Goal: Task Accomplishment & Management: Manage account settings

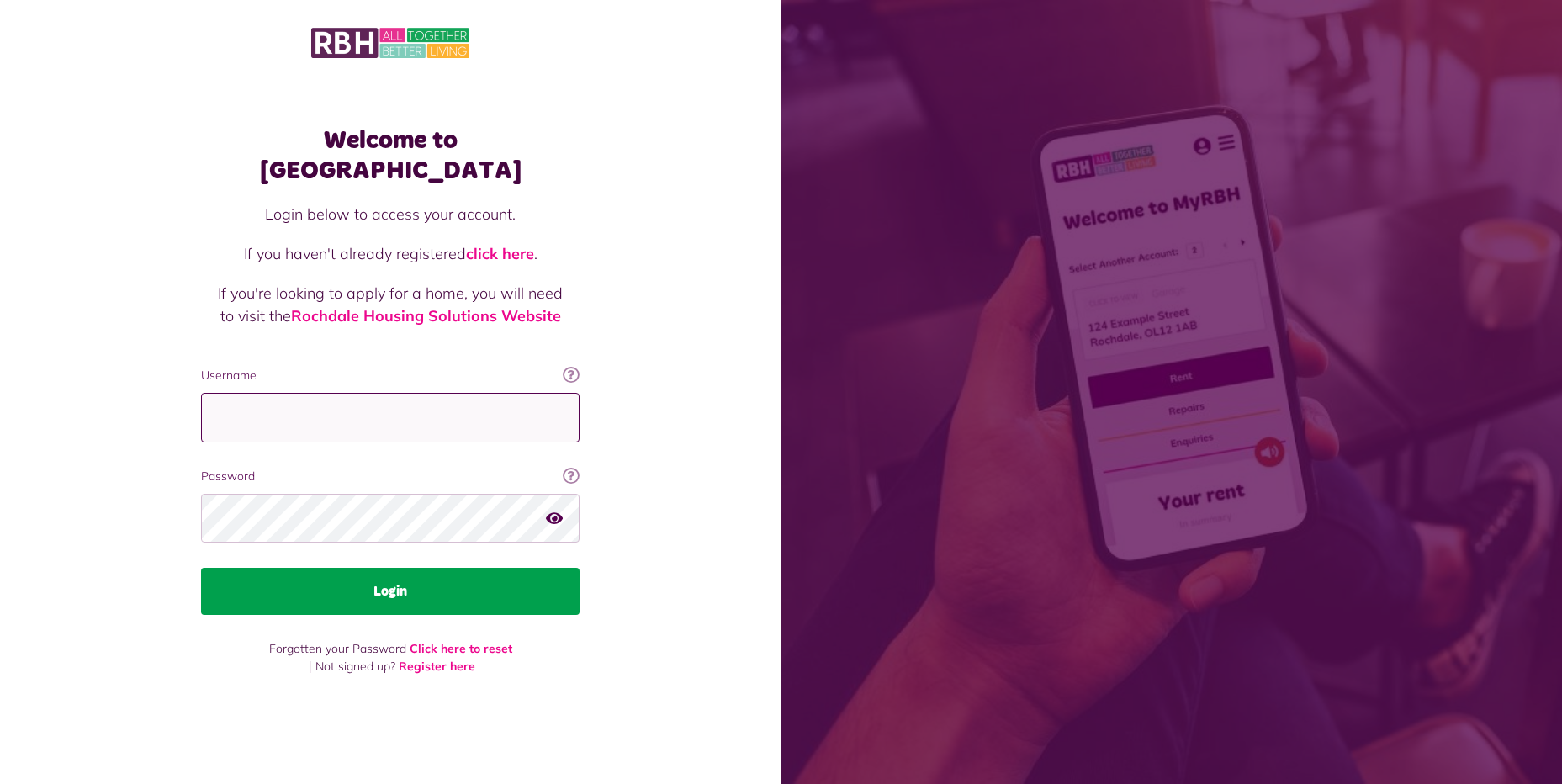
type input "**********"
click at [338, 585] on button "Login" at bounding box center [391, 592] width 379 height 48
click at [396, 568] on button "Login" at bounding box center [391, 592] width 379 height 48
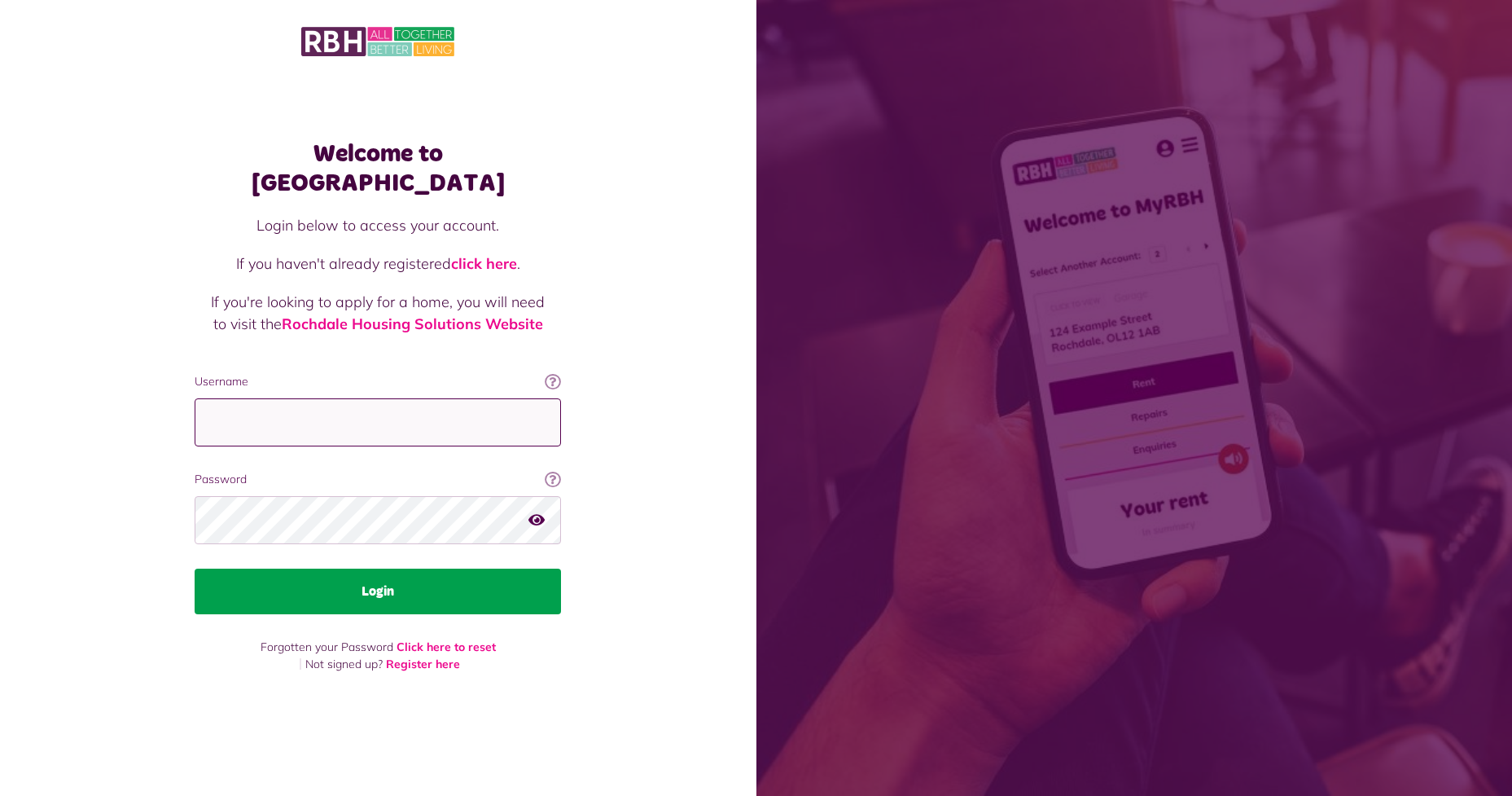
type input "**********"
click at [405, 568] on button "Login" at bounding box center [378, 591] width 367 height 46
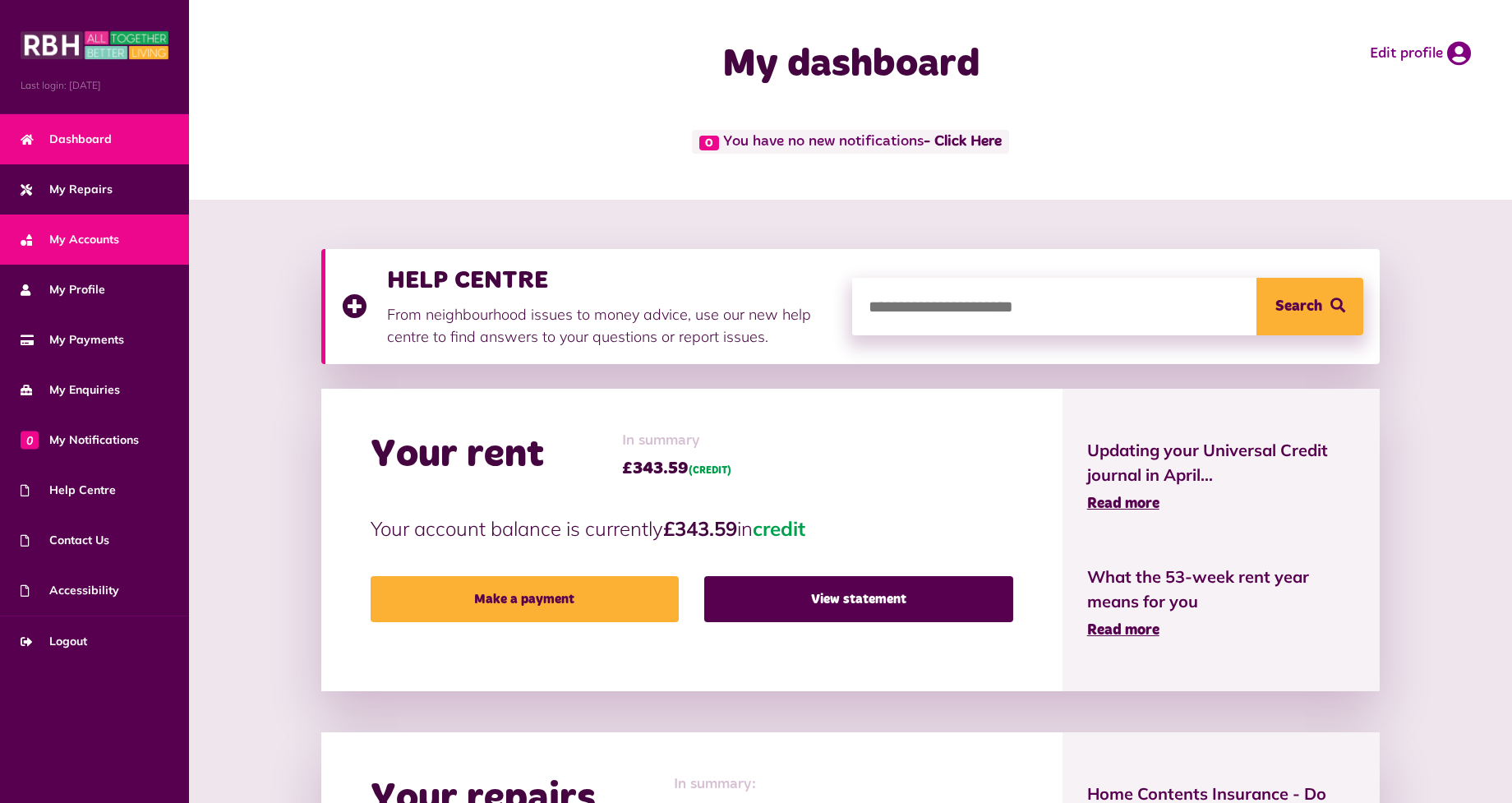
click at [120, 235] on link "My Accounts" at bounding box center [94, 239] width 189 height 50
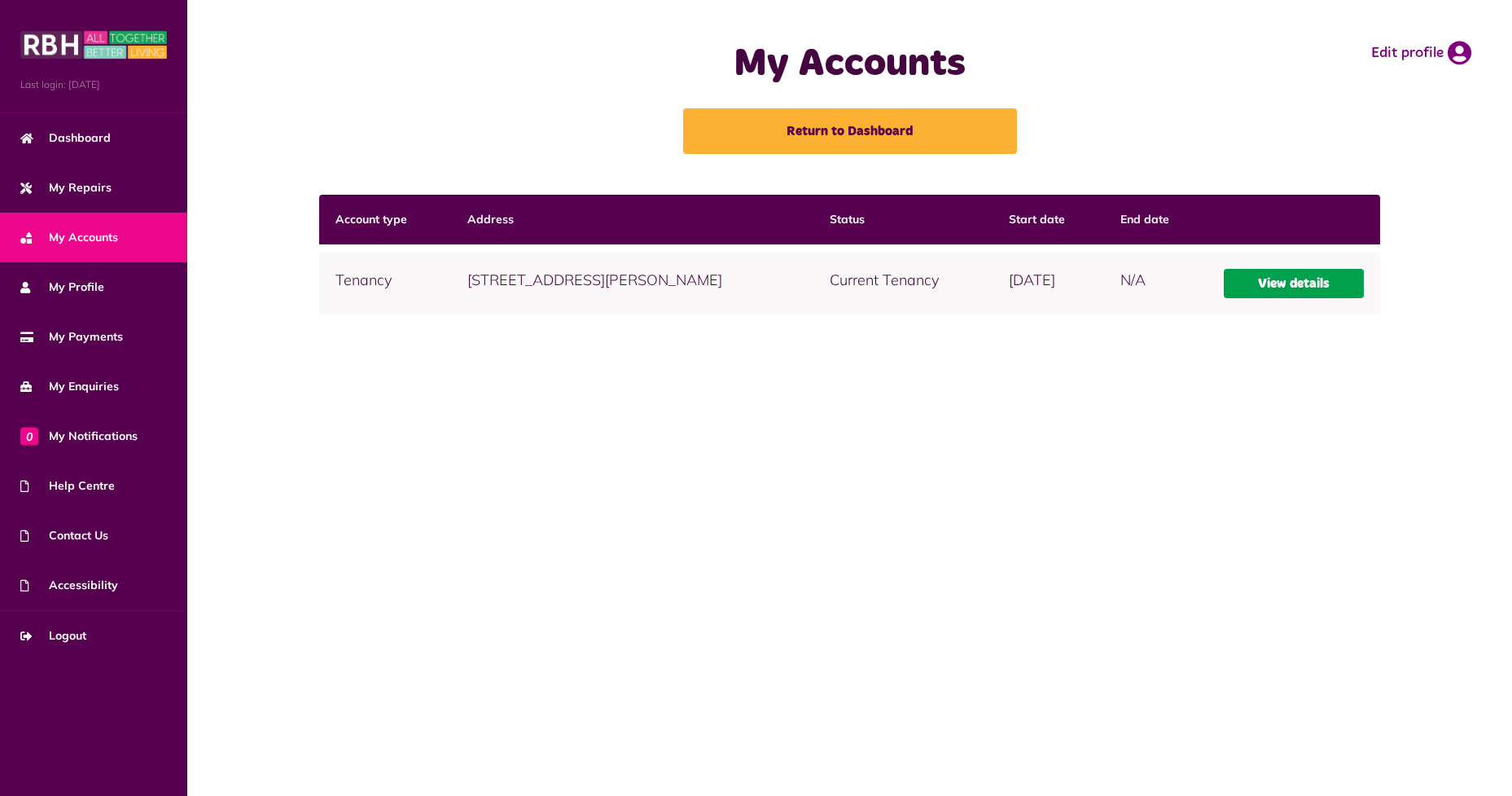
click at [1260, 284] on link "View details" at bounding box center [1294, 283] width 140 height 30
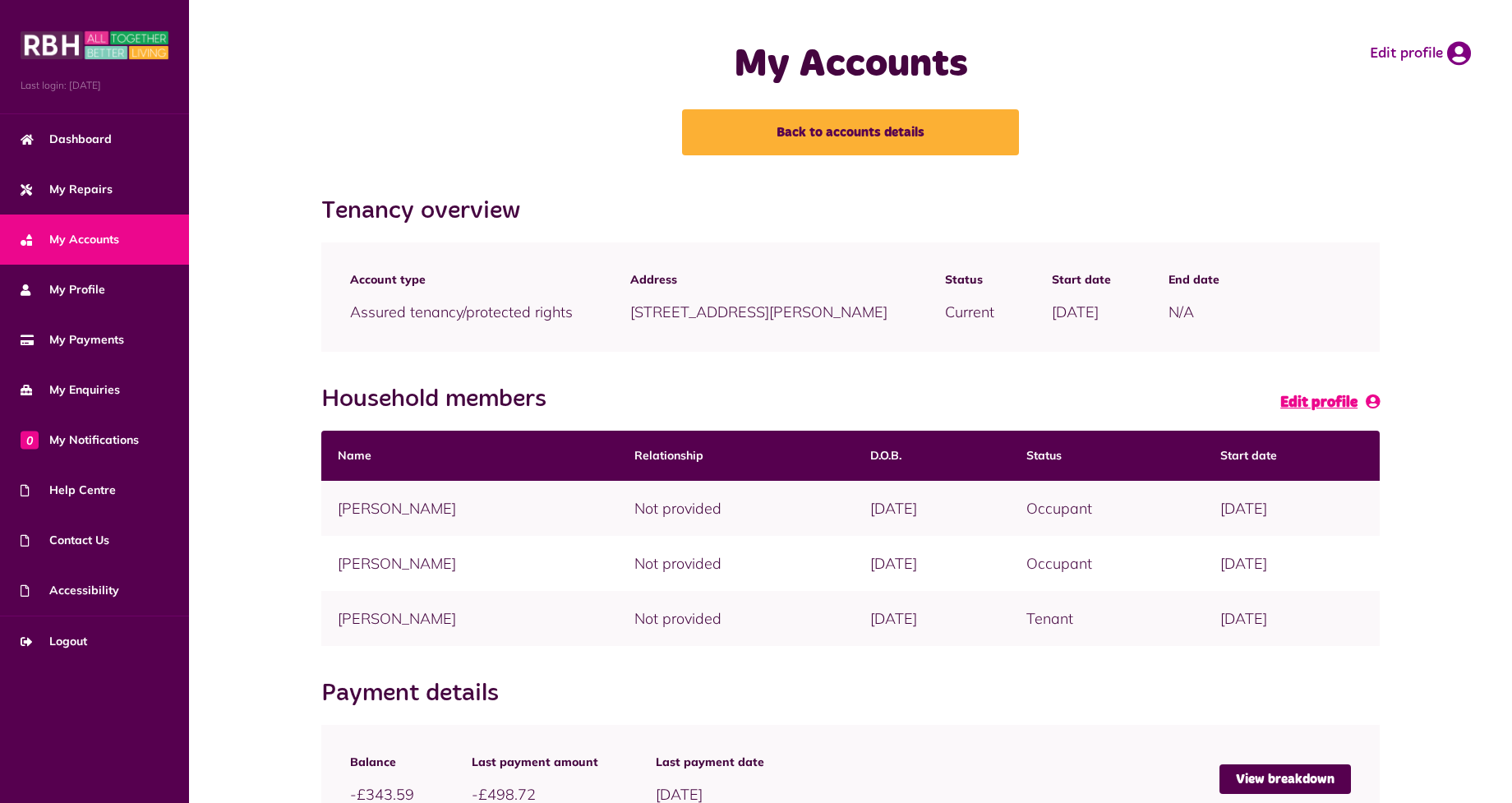
click at [1329, 401] on span "Edit profile" at bounding box center [1319, 402] width 77 height 15
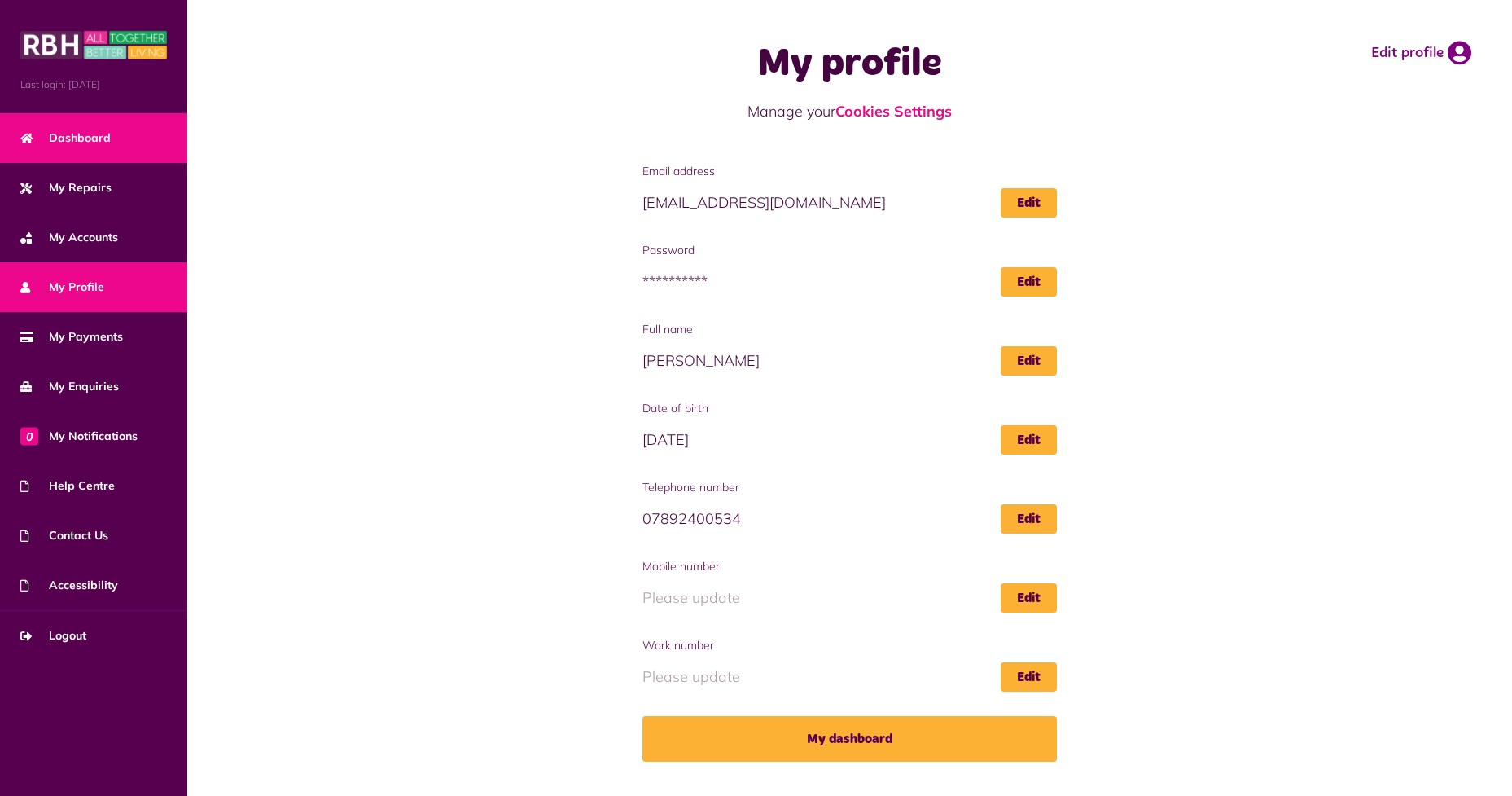
click at [118, 144] on link "Dashboard" at bounding box center [93, 138] width 187 height 50
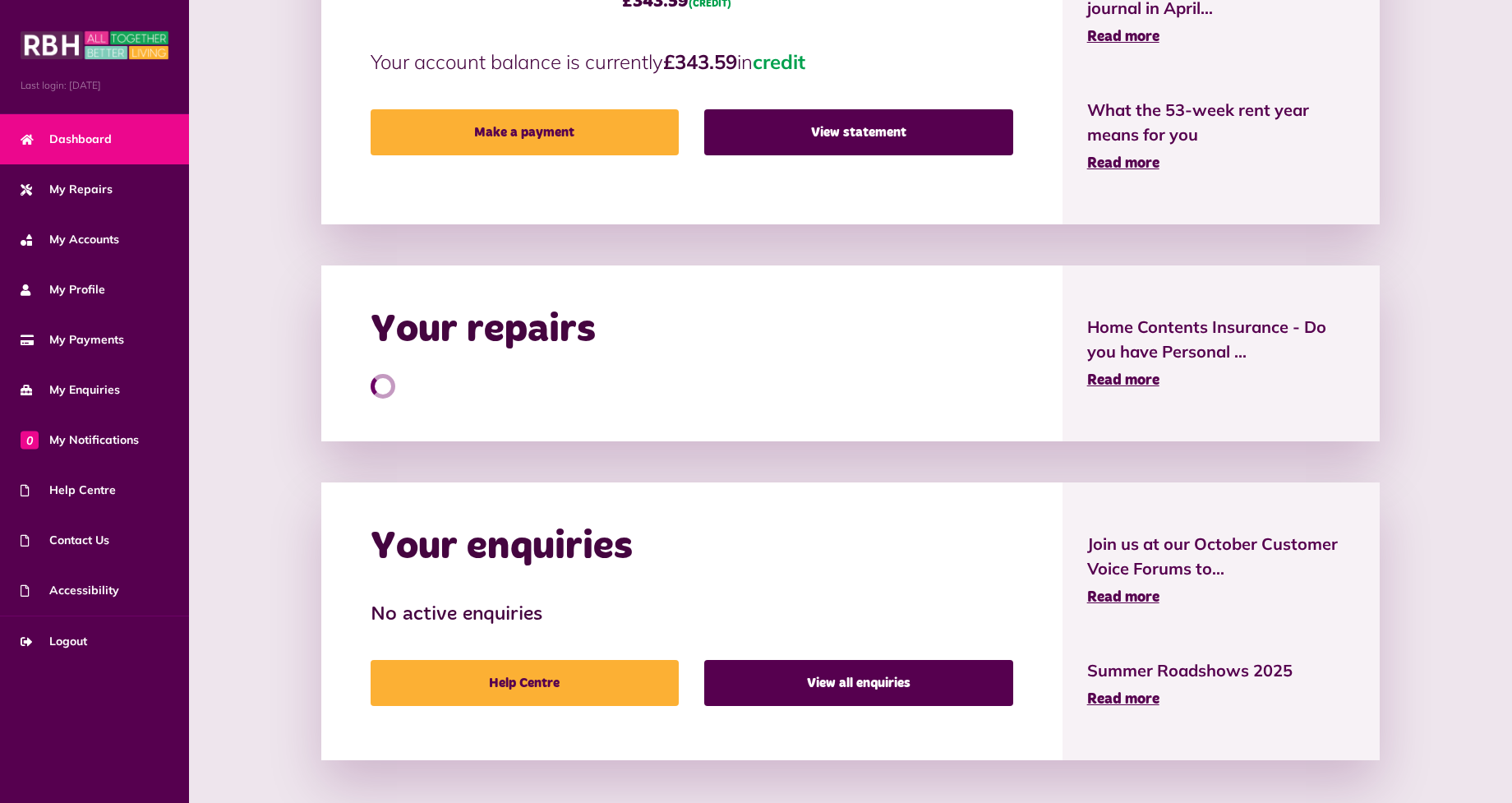
scroll to position [469, 0]
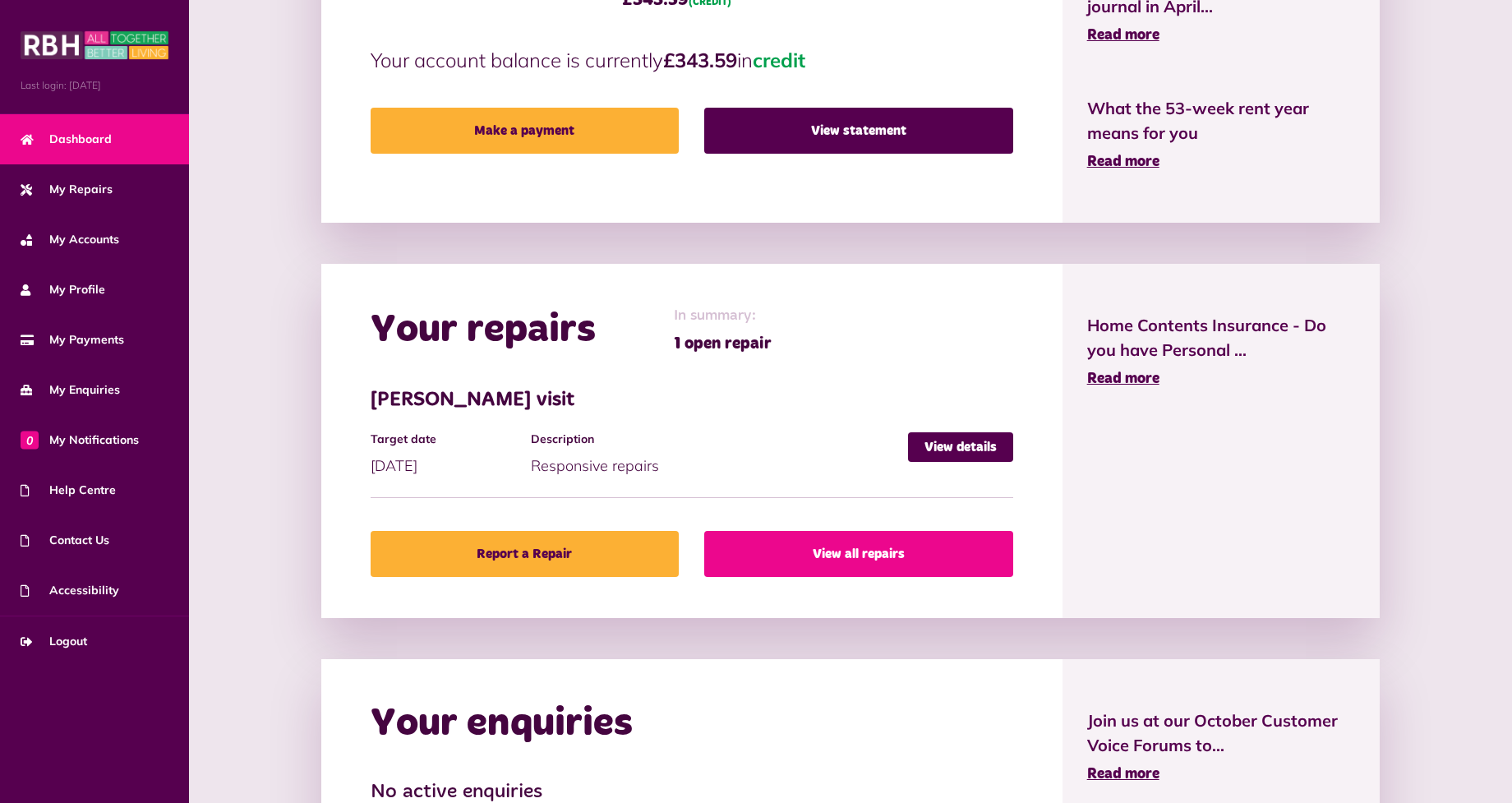
click at [820, 544] on link "View all repairs" at bounding box center [858, 554] width 308 height 46
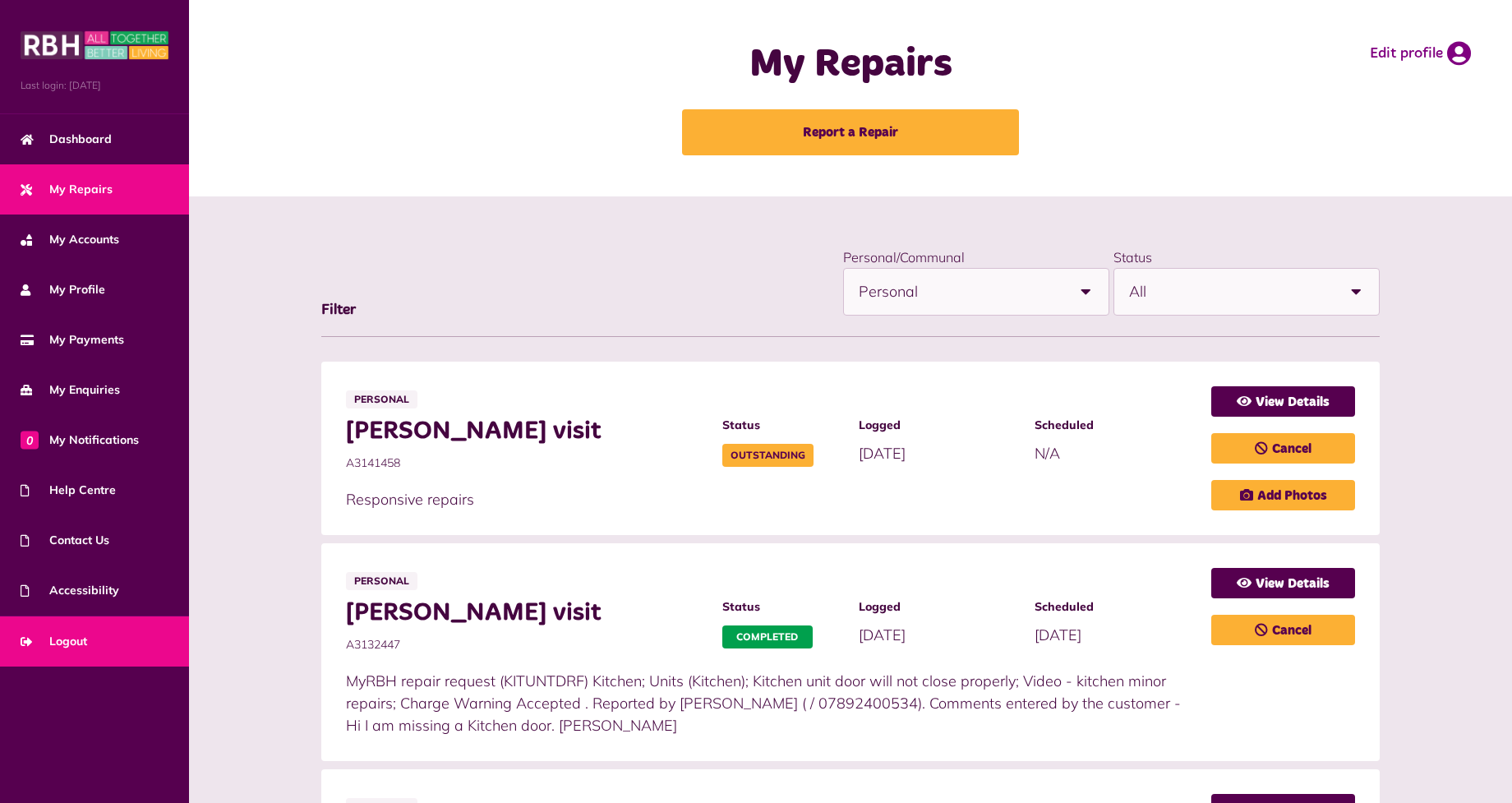
click at [106, 639] on link "Logout" at bounding box center [94, 641] width 189 height 50
